Goal: Navigation & Orientation: Go to known website

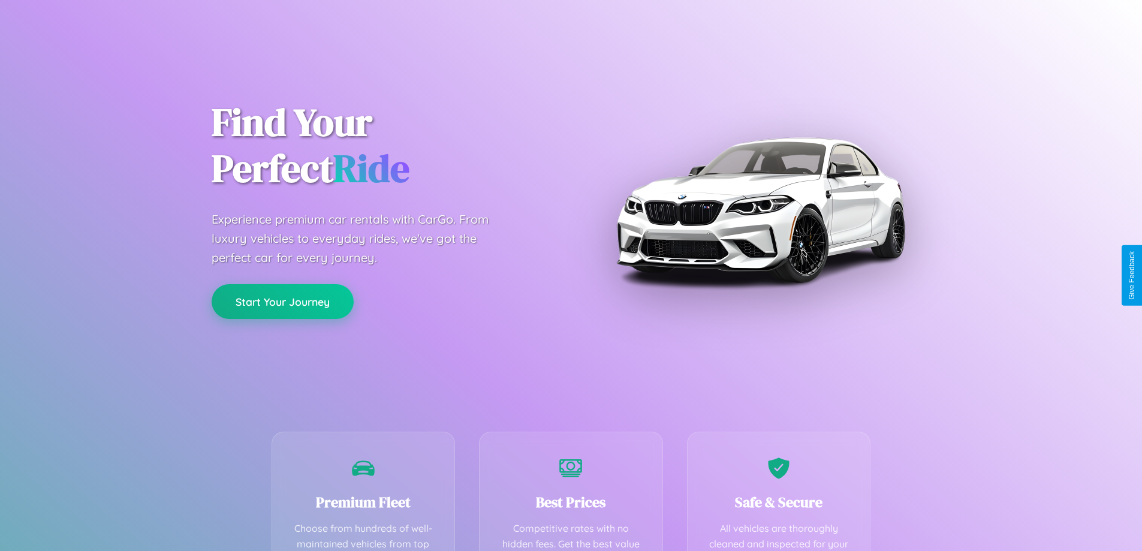
click at [282, 301] on button "Start Your Journey" at bounding box center [283, 301] width 142 height 35
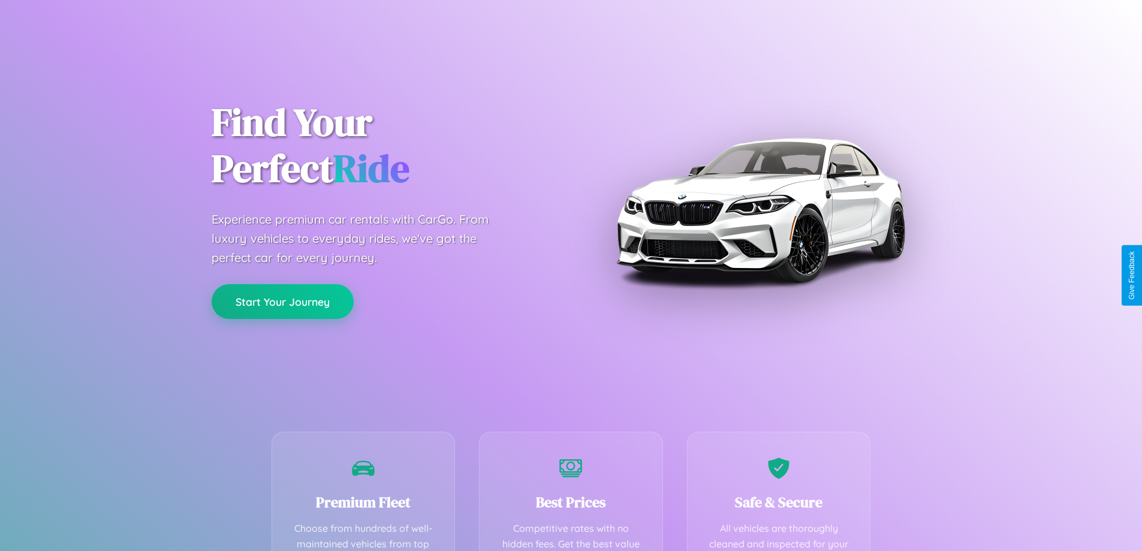
click at [282, 301] on button "Start Your Journey" at bounding box center [283, 301] width 142 height 35
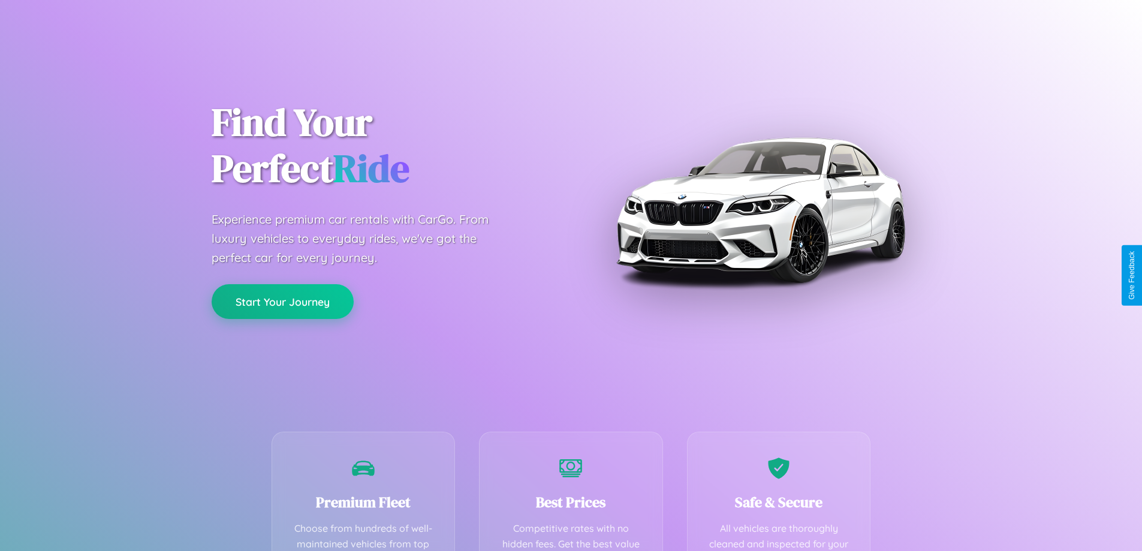
click at [282, 301] on button "Start Your Journey" at bounding box center [283, 301] width 142 height 35
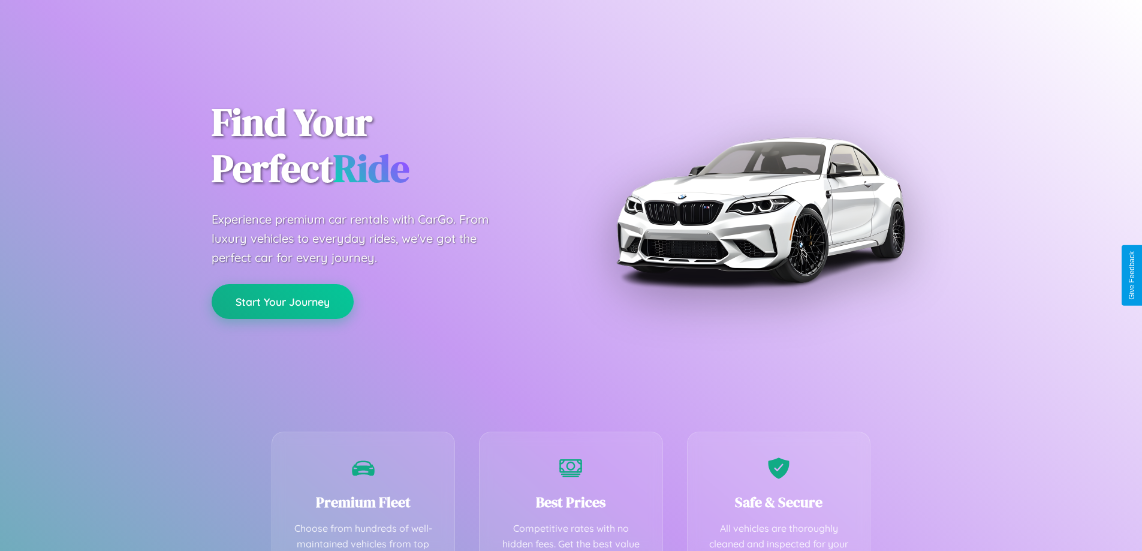
click at [282, 301] on button "Start Your Journey" at bounding box center [283, 301] width 142 height 35
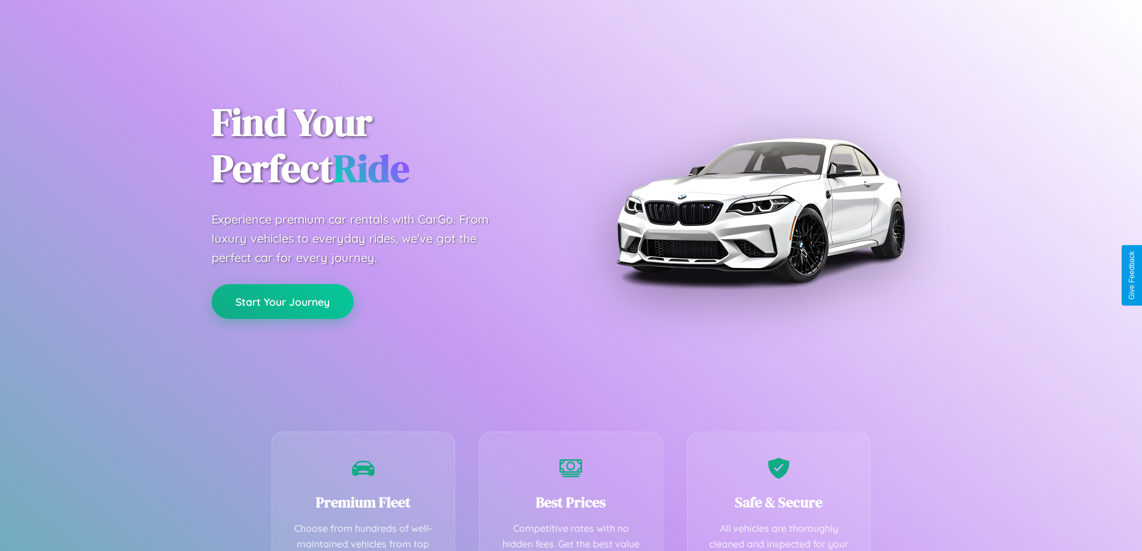
click at [282, 301] on button "Start Your Journey" at bounding box center [283, 301] width 142 height 35
